Goal: Task Accomplishment & Management: Use online tool/utility

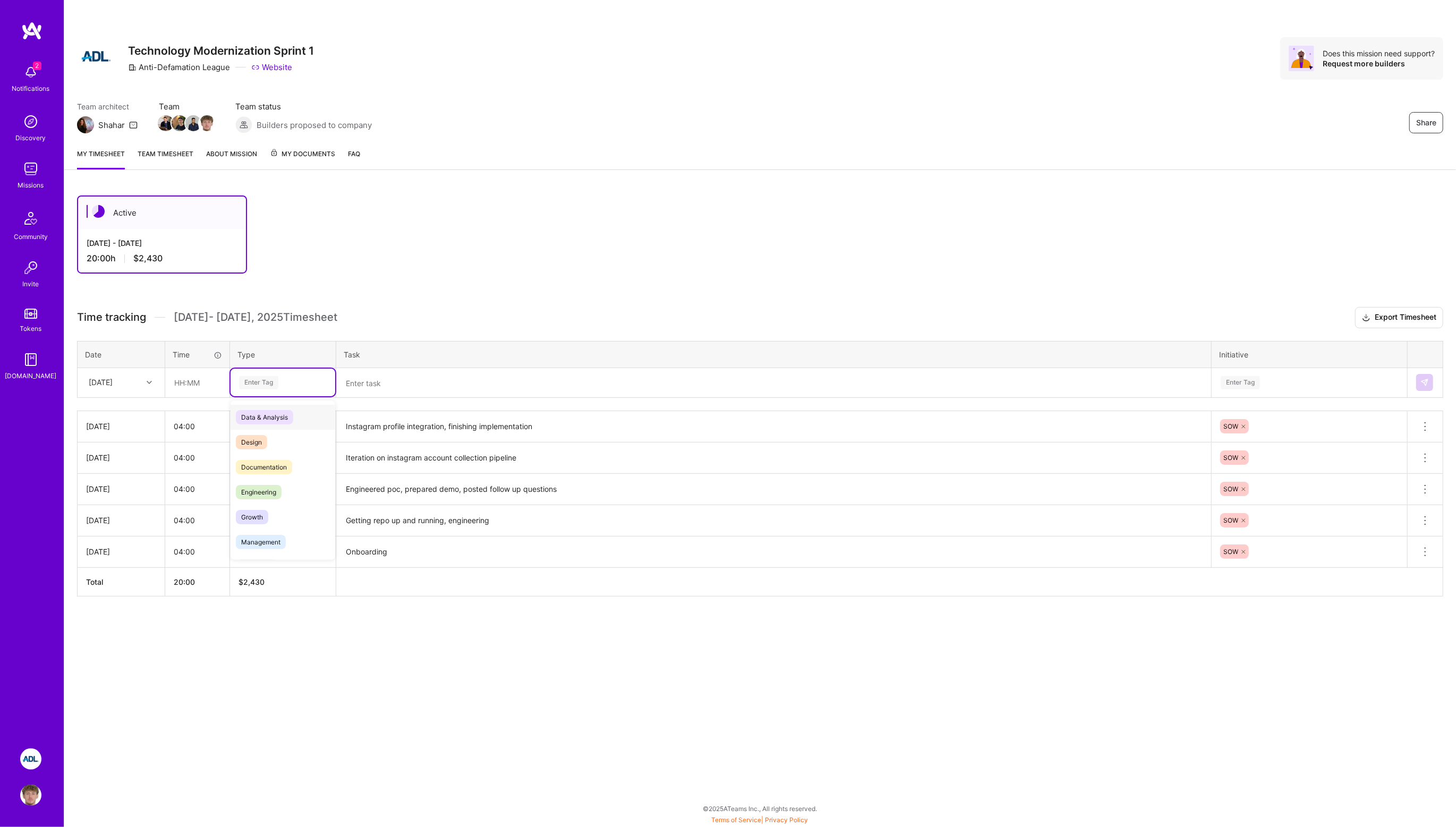
click at [257, 384] on div "Enter Tag" at bounding box center [259, 383] width 40 height 16
click at [284, 377] on div "Enter Tag" at bounding box center [283, 382] width 90 height 13
click at [132, 380] on div "[DATE]" at bounding box center [113, 383] width 59 height 18
click at [116, 516] on div "[DATE]" at bounding box center [121, 511] width 86 height 20
click at [112, 384] on div "[DATE]" at bounding box center [101, 383] width 24 height 11
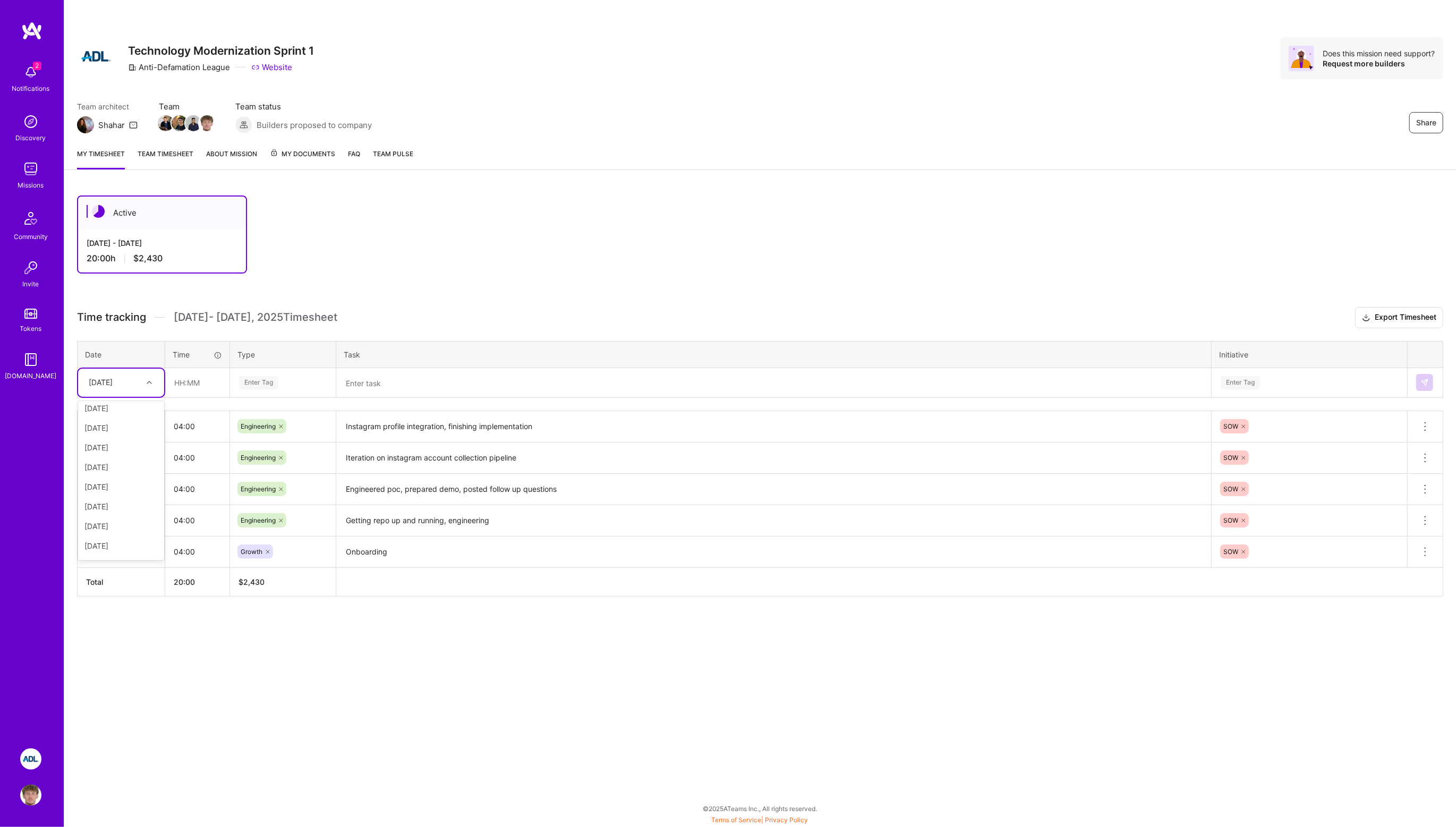
scroll to position [96, 0]
click at [108, 528] on div "[DATE]" at bounding box center [121, 534] width 86 height 20
click at [258, 379] on div "Enter Tag" at bounding box center [259, 383] width 40 height 16
click at [177, 375] on input "text" at bounding box center [197, 383] width 63 height 28
type input "04:00"
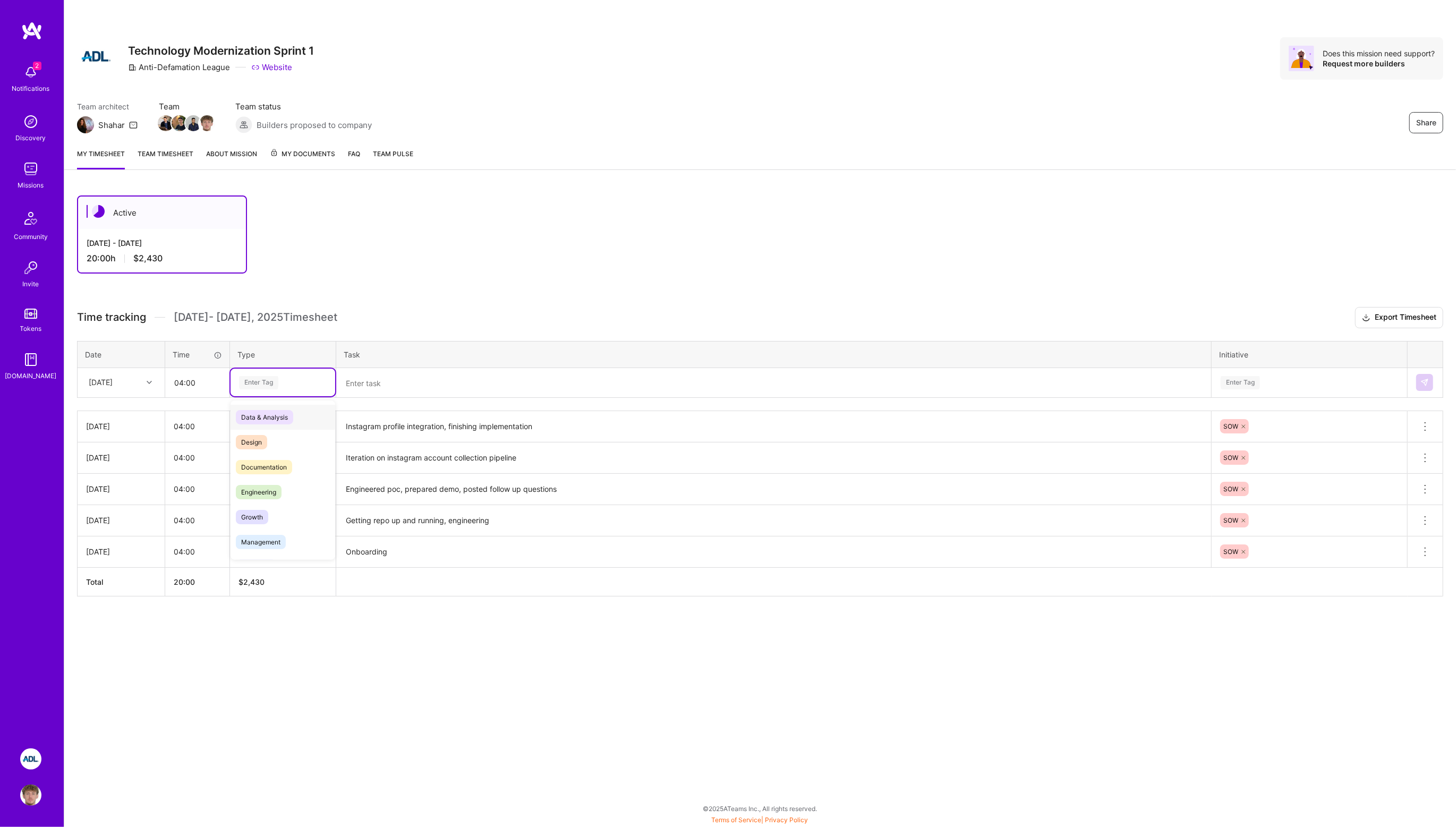
click at [235, 384] on div "Enter Tag" at bounding box center [283, 382] width 105 height 28
type input "en"
click at [240, 440] on span "Engineering" at bounding box center [258, 442] width 46 height 14
click at [382, 389] on textarea at bounding box center [774, 383] width 873 height 28
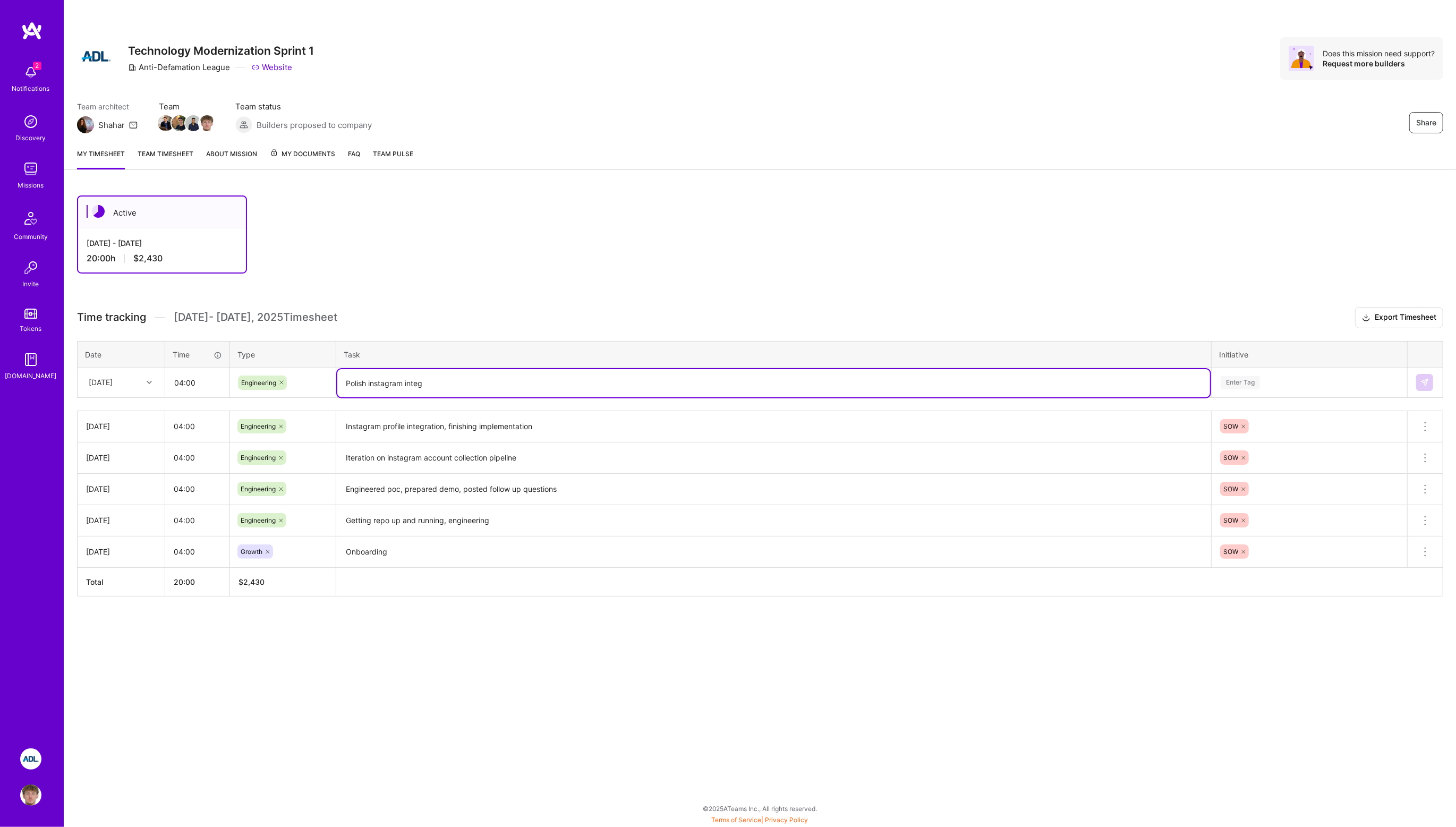
type textarea "Polish instagram integ"
click at [1242, 381] on div "Enter Tag" at bounding box center [1241, 383] width 40 height 16
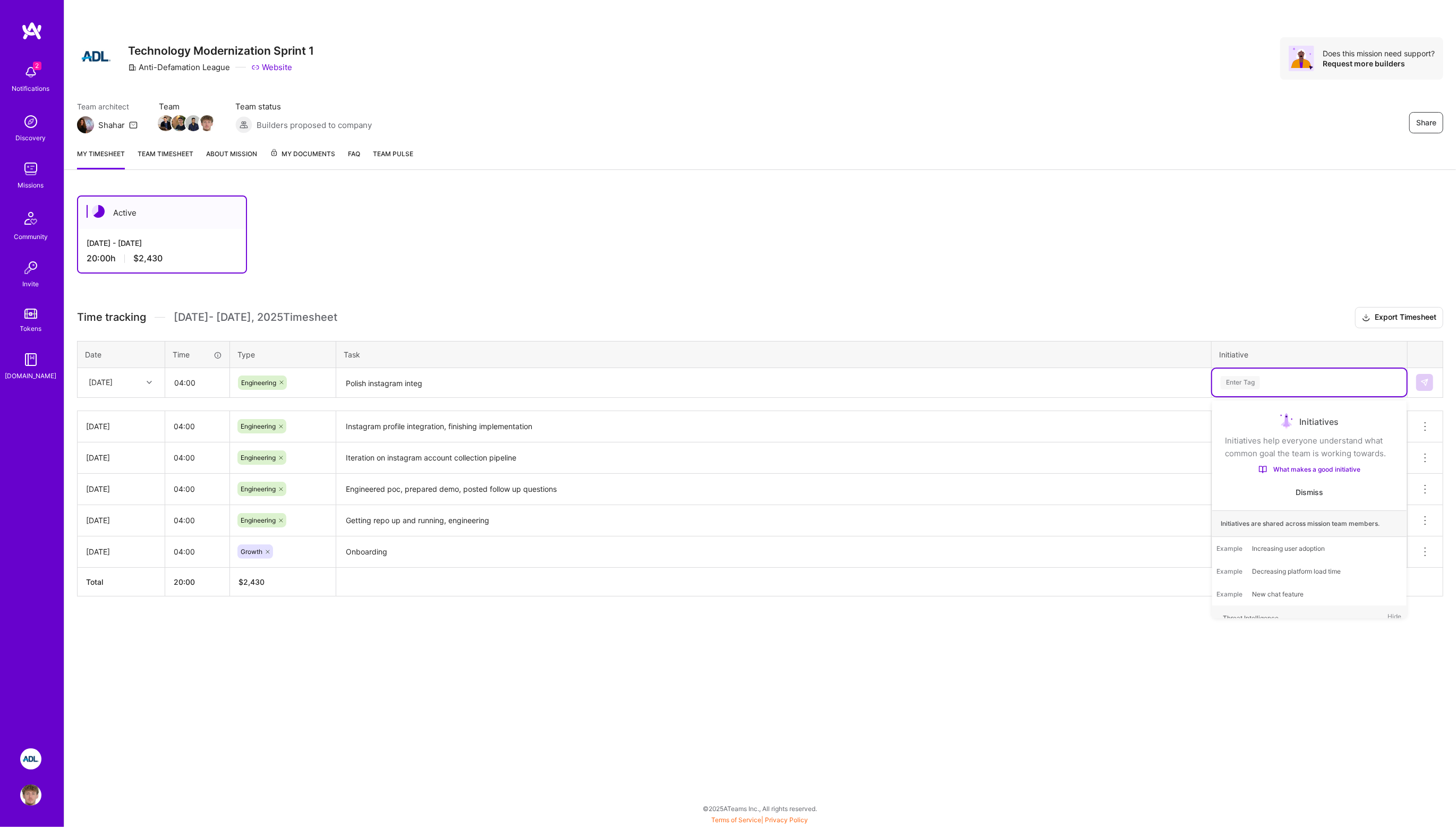
scroll to position [0, 0]
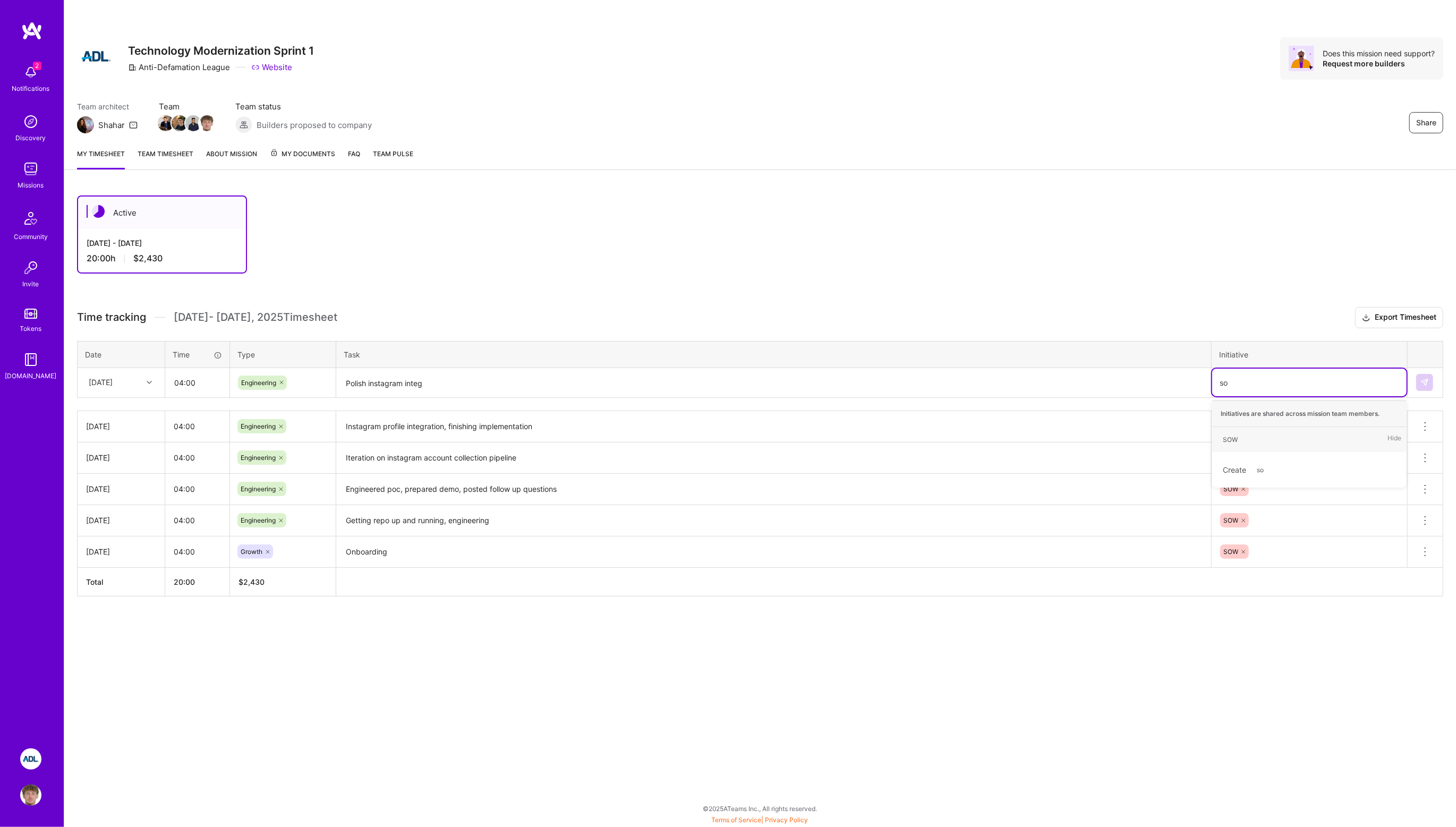
type input "sow"
click at [1241, 432] on span "SOW" at bounding box center [1230, 439] width 25 height 14
click at [1423, 382] on img at bounding box center [1424, 382] width 8 height 8
